Goal: Task Accomplishment & Management: Complete application form

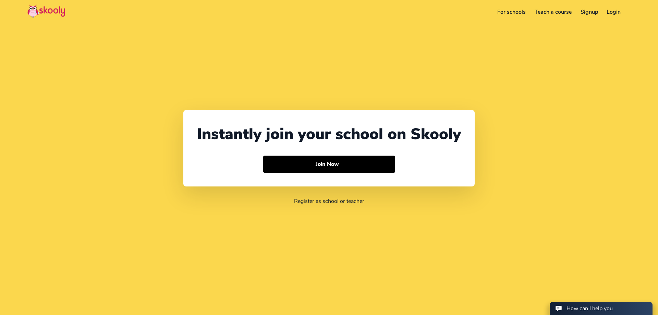
select select "91"
select select "[GEOGRAPHIC_DATA]"
select select "[GEOGRAPHIC_DATA]/[GEOGRAPHIC_DATA]"
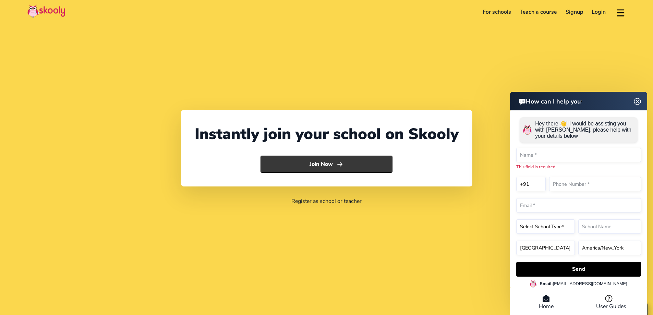
click at [334, 167] on button "Join Now" at bounding box center [326, 164] width 132 height 17
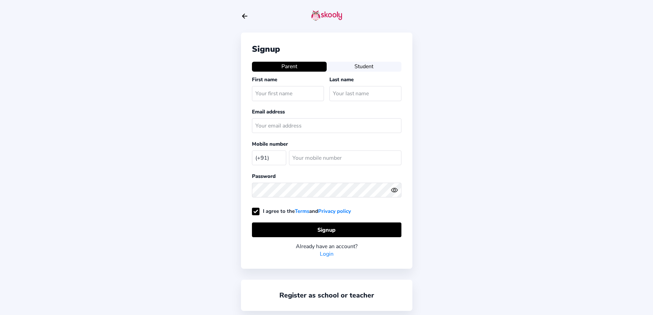
select select "IN"
click at [244, 14] on icon "Arrow Back" at bounding box center [245, 16] width 8 height 8
